Goal: Find specific page/section: Find specific page/section

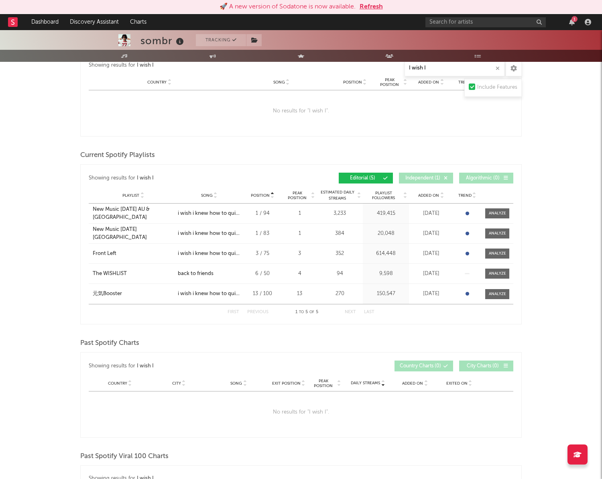
scroll to position [259, 0]
click at [369, 5] on button "Refresh" at bounding box center [371, 7] width 23 height 10
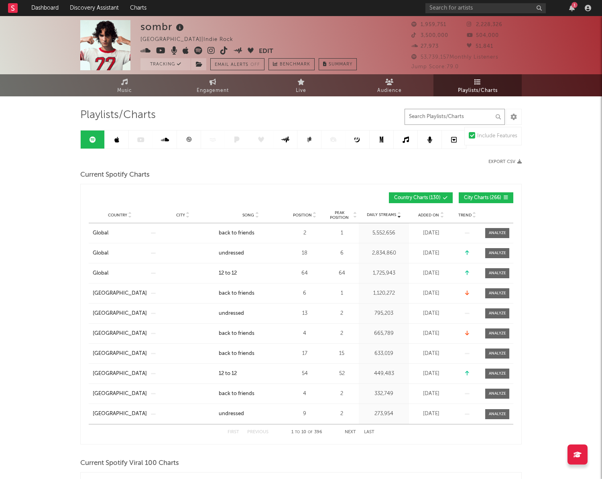
click at [444, 119] on input "text" at bounding box center [455, 117] width 100 height 16
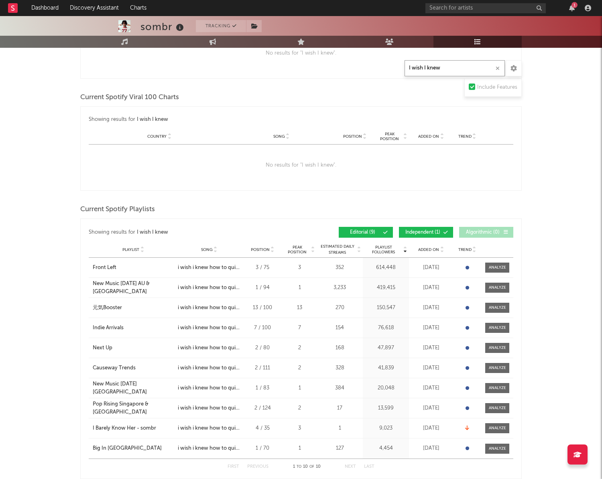
scroll to position [228, 0]
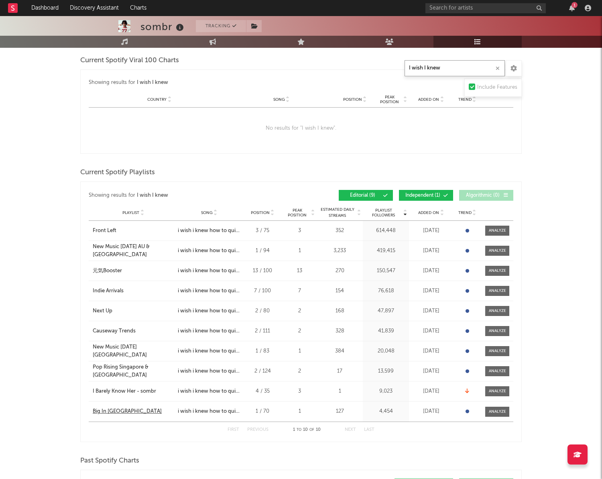
type input "I wish I knew"
click at [119, 412] on div "Big In Hong Kong" at bounding box center [127, 411] width 69 height 8
